Goal: Task Accomplishment & Management: Use online tool/utility

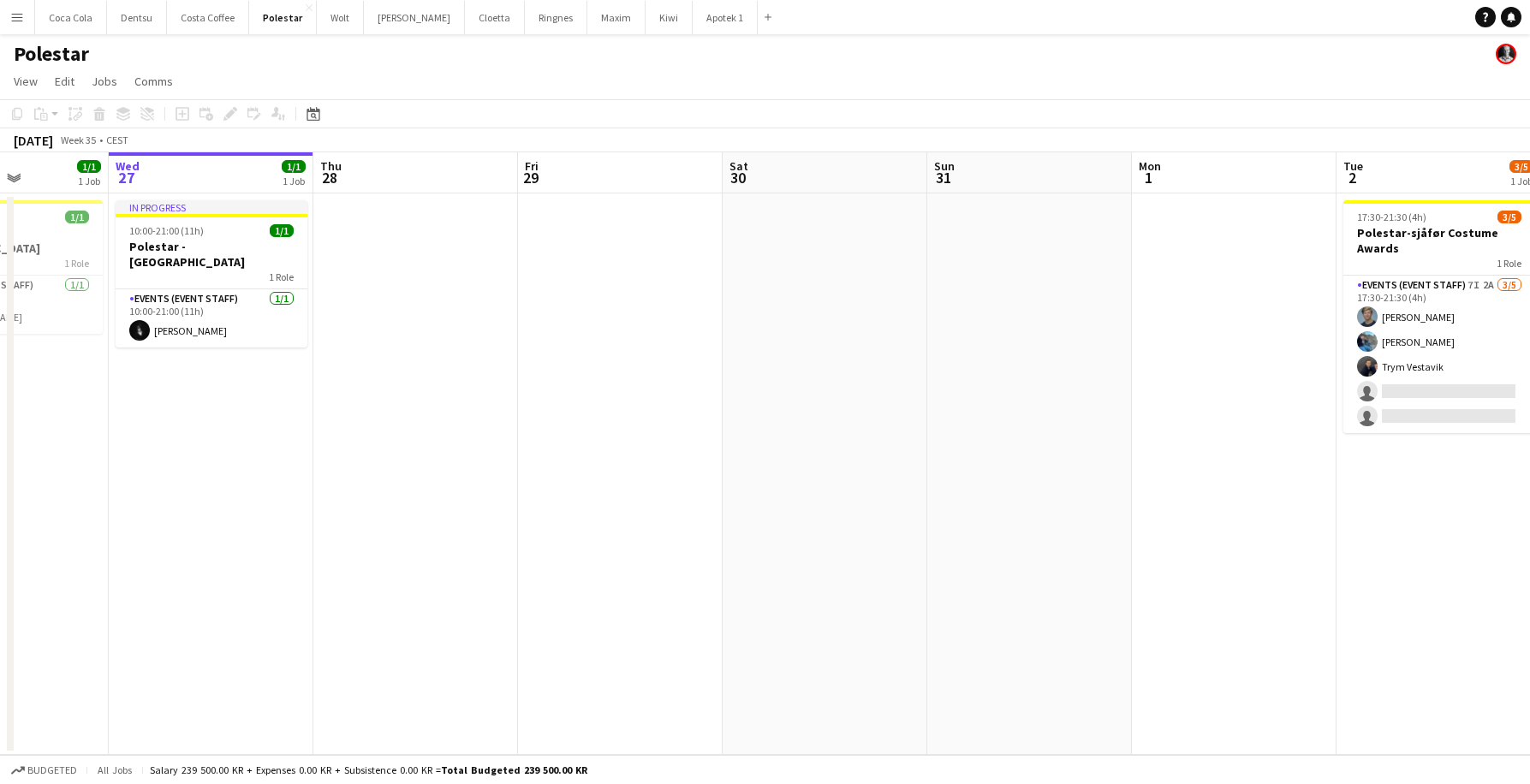
scroll to position [0, 510]
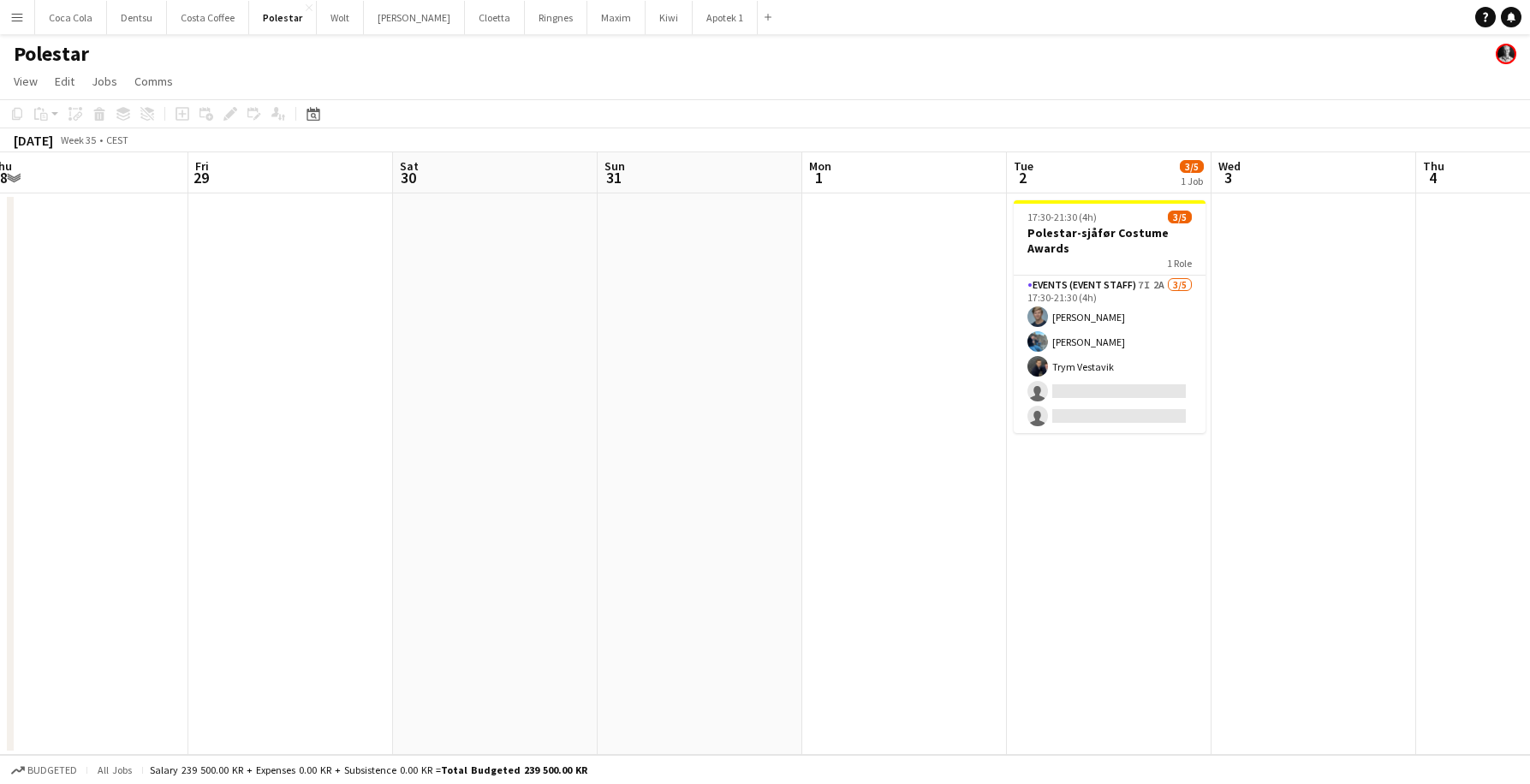
scroll to position [0, 633]
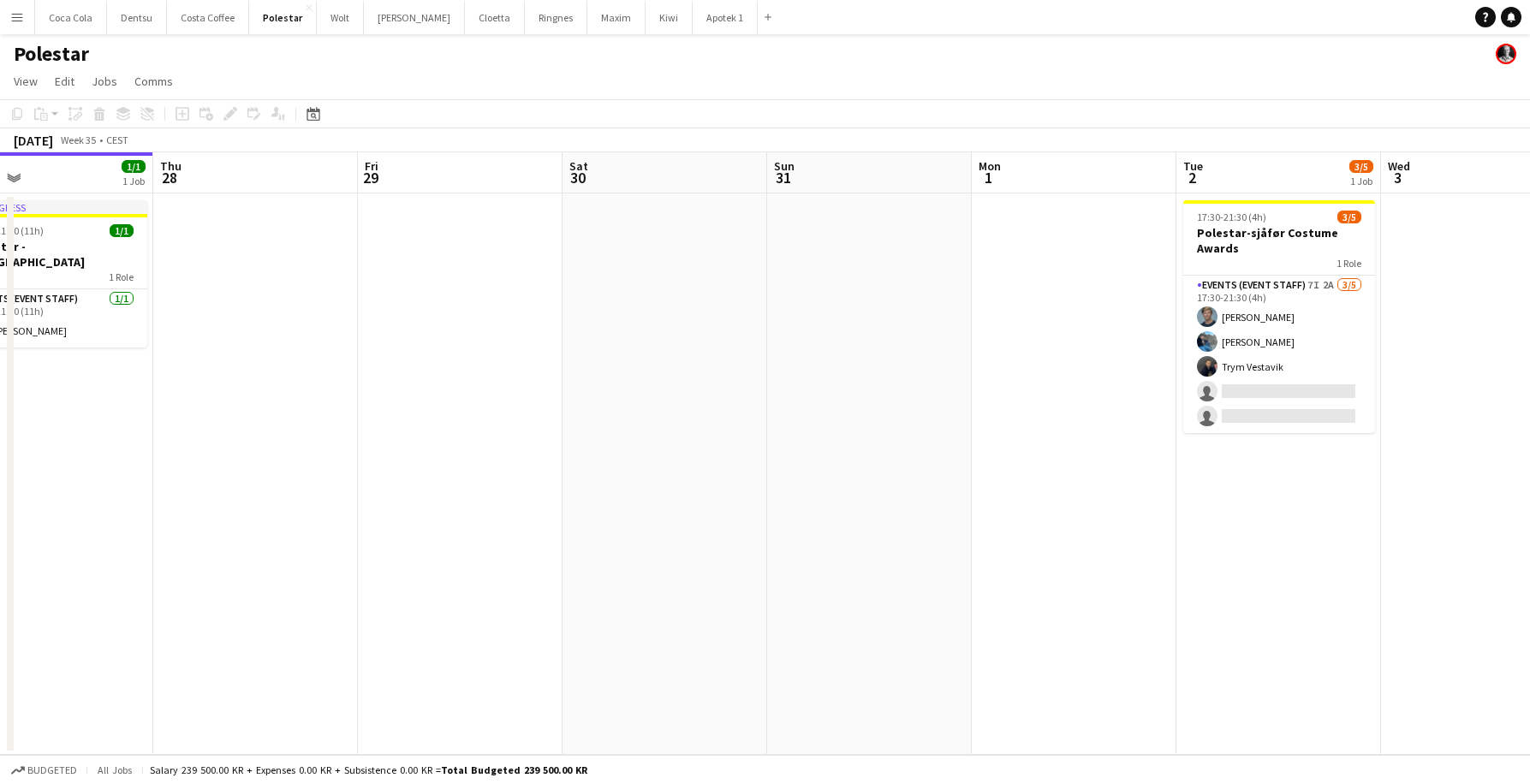
scroll to position [0, 669]
